Goal: Find specific page/section

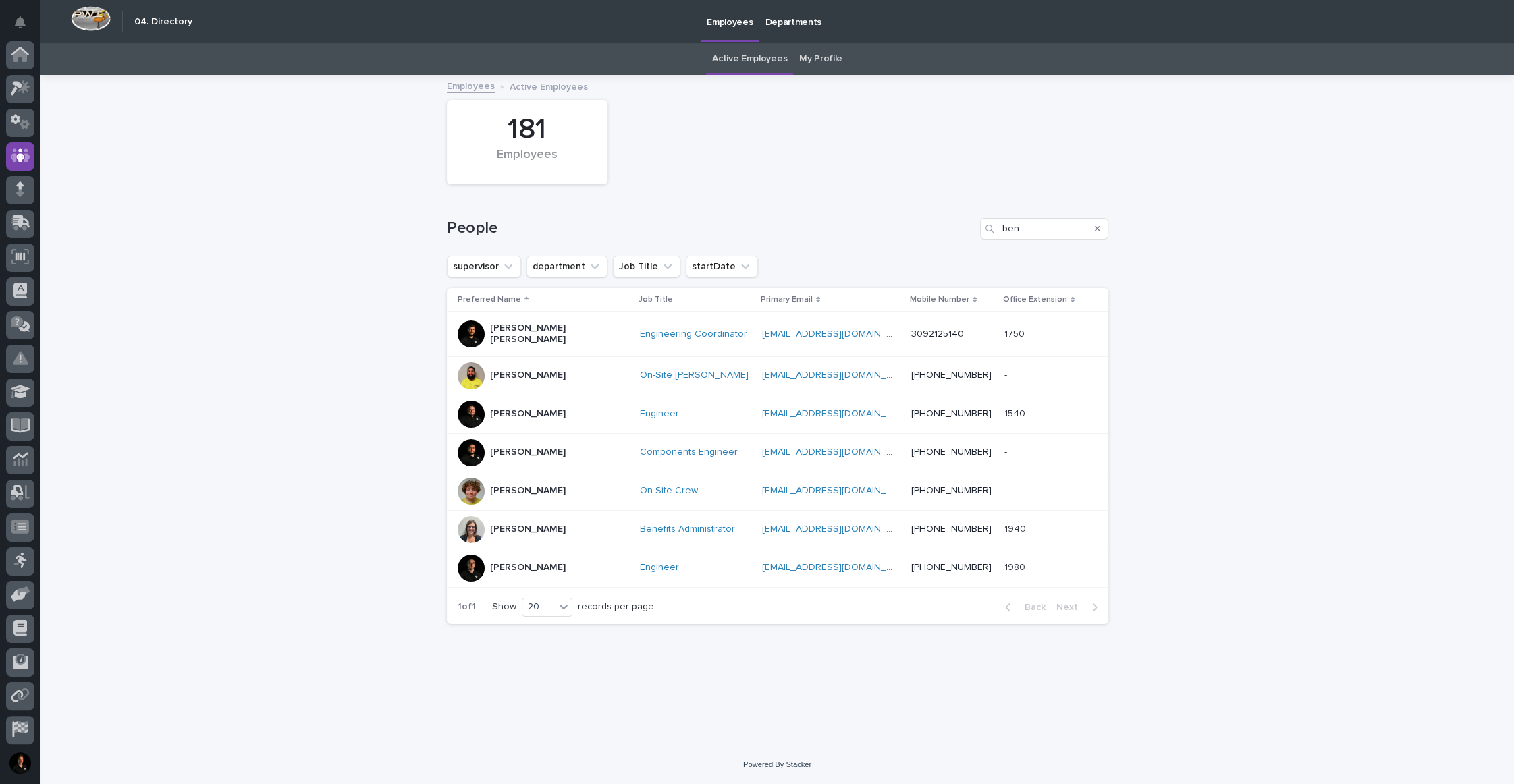
scroll to position [70, 0]
